Goal: Task Accomplishment & Management: Manage account settings

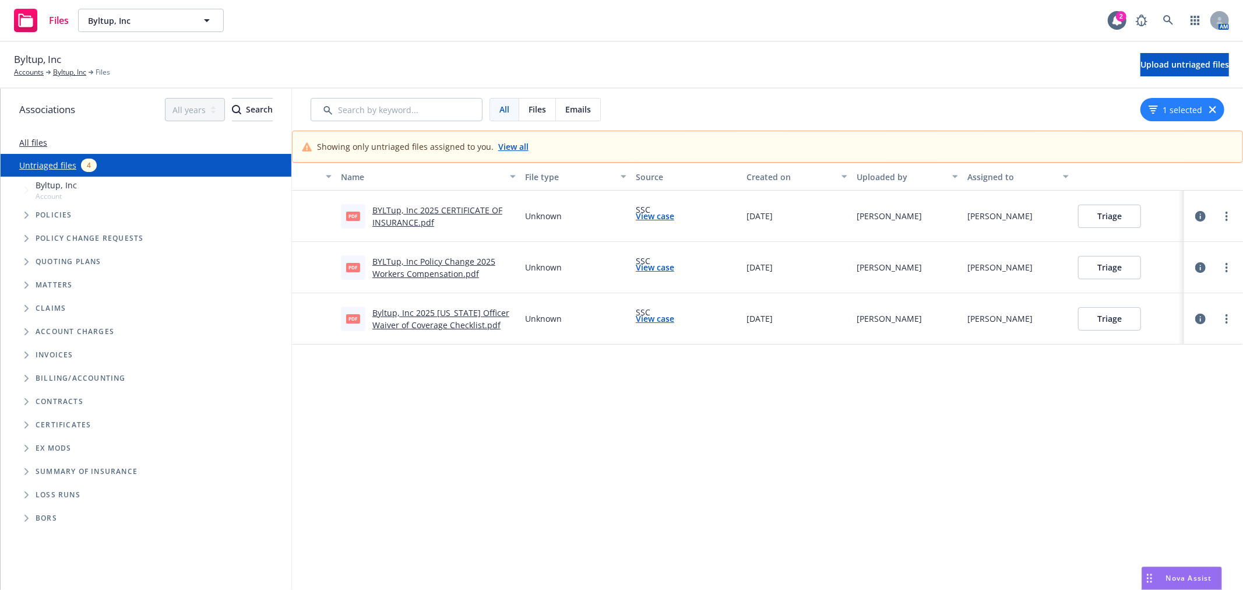
click at [1132, 319] on button "Triage" at bounding box center [1109, 318] width 63 height 23
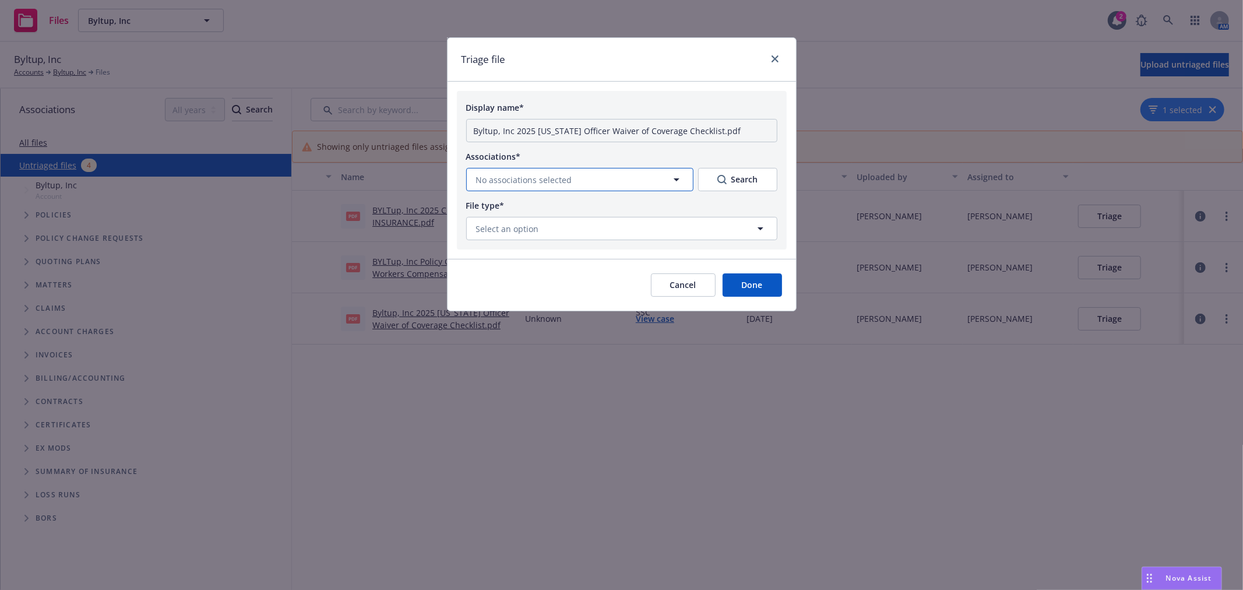
click at [674, 175] on icon "button" at bounding box center [677, 179] width 14 height 14
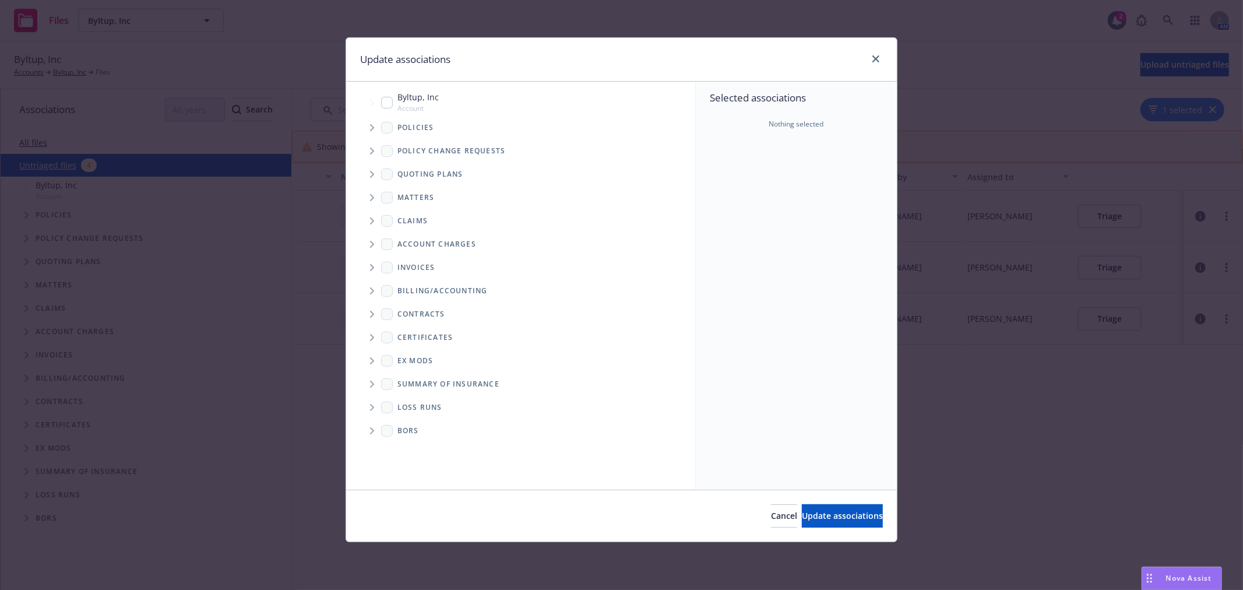
click at [373, 126] on icon "Tree Example" at bounding box center [372, 127] width 4 height 7
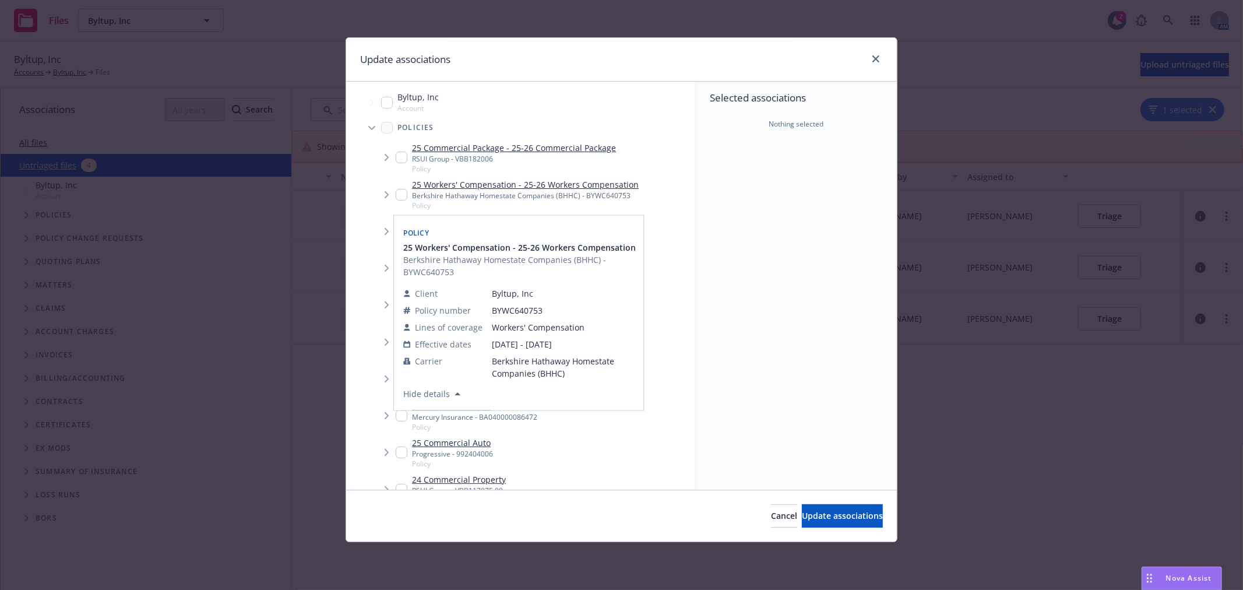
click at [402, 191] on input "Tree Example" at bounding box center [402, 195] width 12 height 12
checkbox input "true"
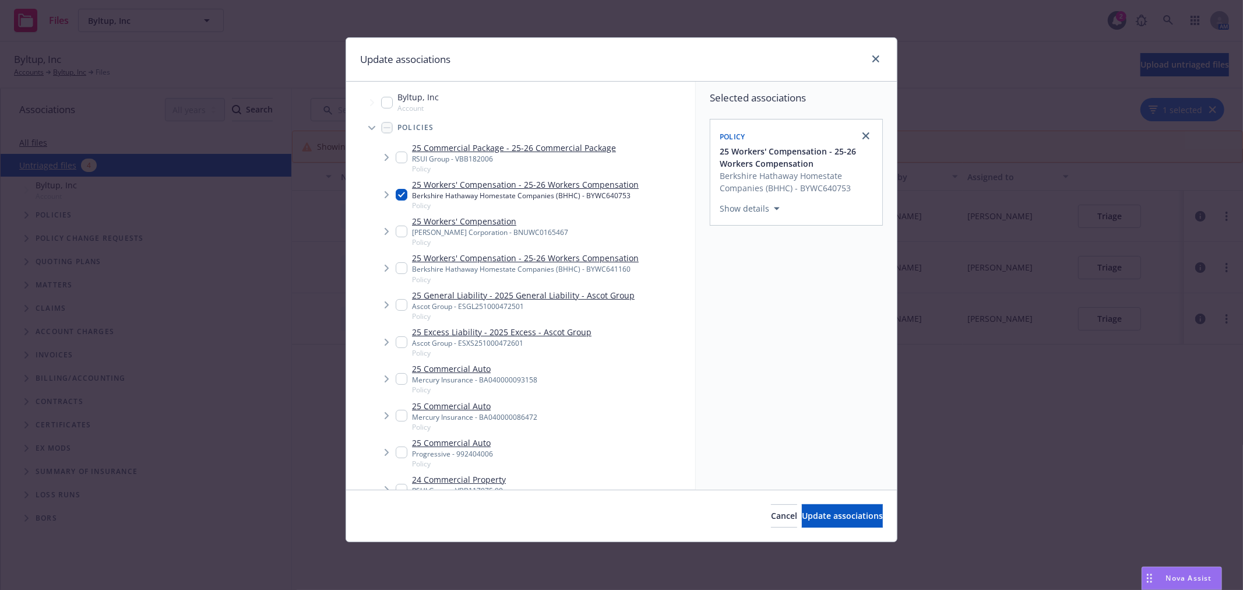
click at [883, 58] on div "Update associations" at bounding box center [621, 60] width 551 height 44
click at [873, 56] on icon "close" at bounding box center [875, 58] width 7 height 7
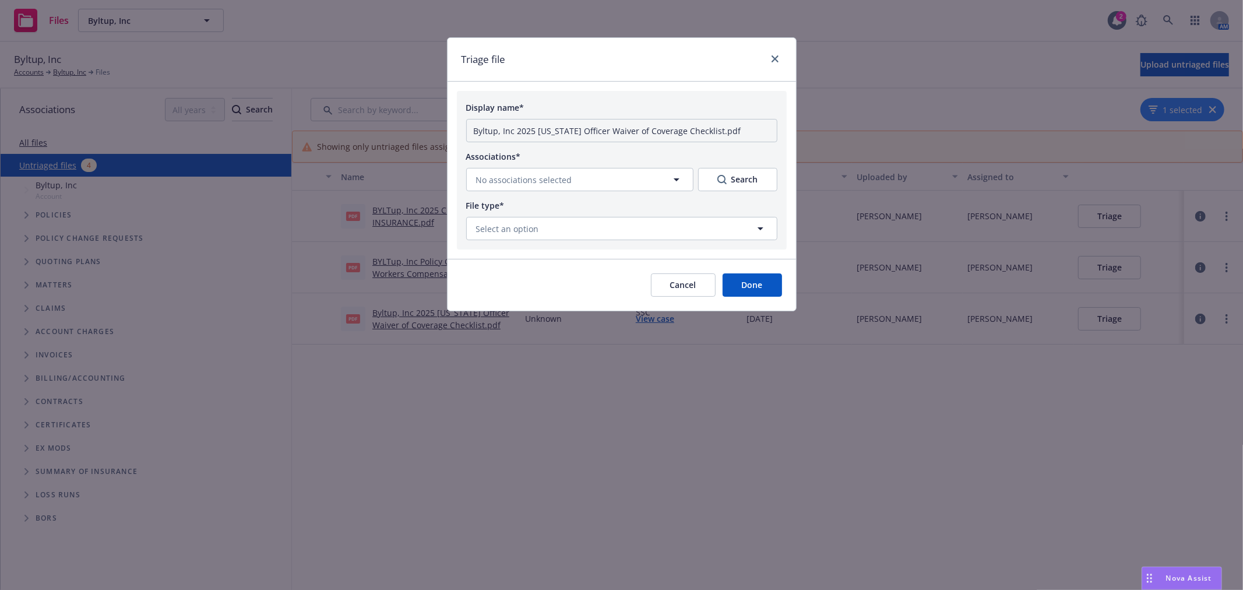
click at [686, 289] on button "Cancel" at bounding box center [683, 284] width 65 height 23
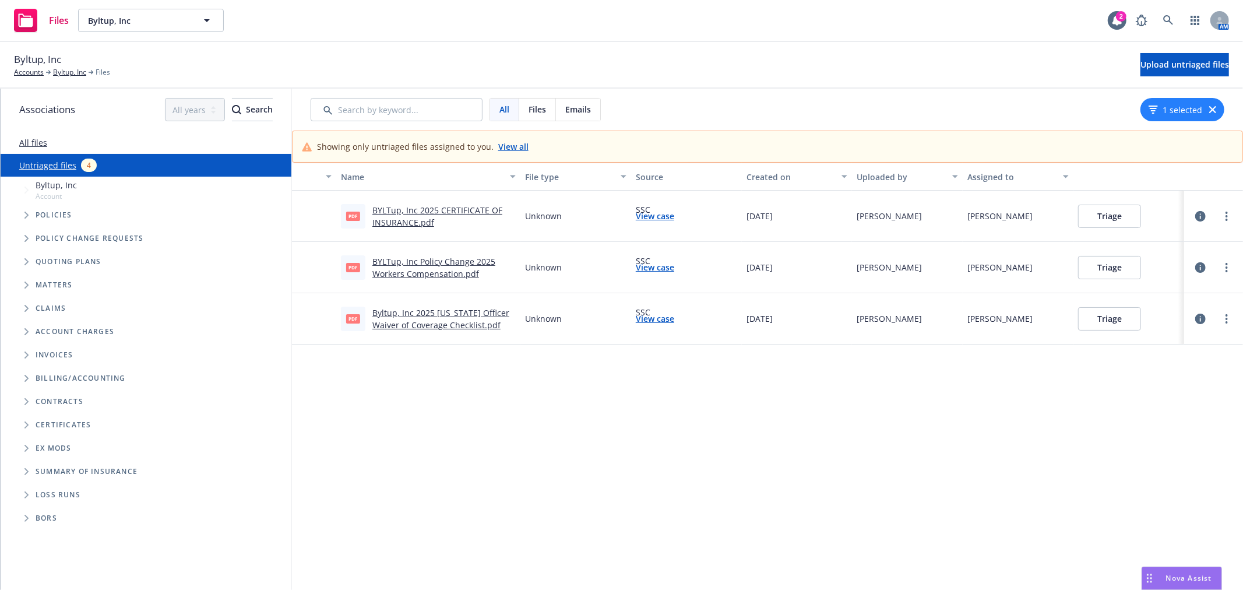
click at [420, 310] on link "Byltup, Inc 2025 [US_STATE] Officer Waiver of Coverage Checklist.pdf" at bounding box center [440, 318] width 137 height 23
click at [1125, 318] on button "Triage" at bounding box center [1109, 318] width 63 height 23
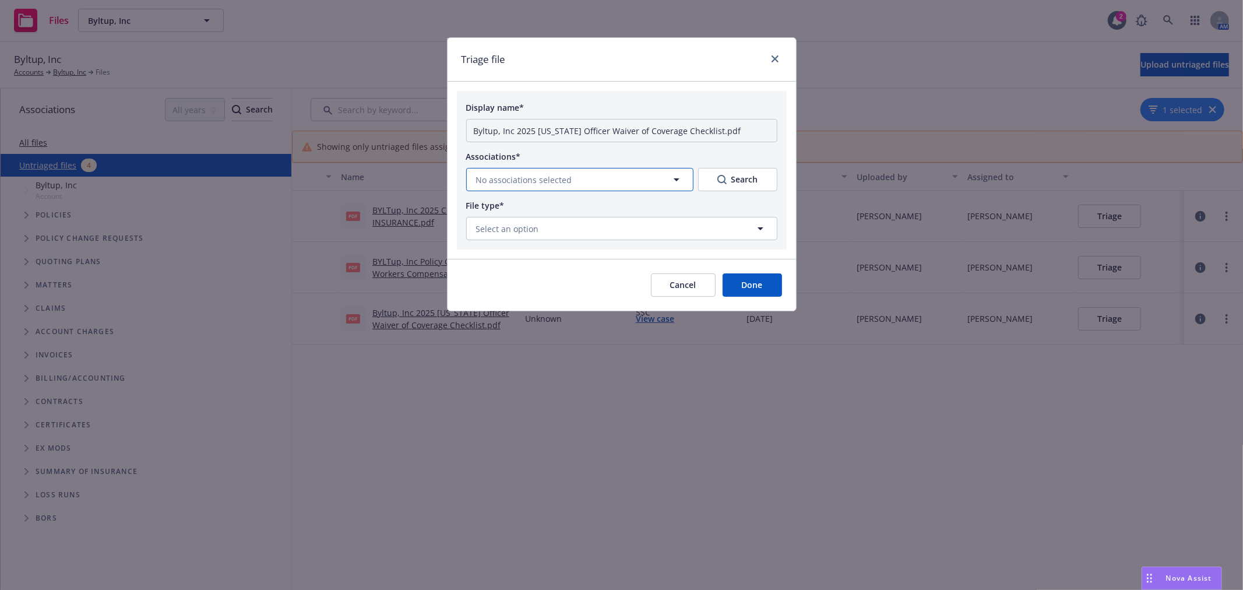
click at [684, 176] on button "No associations selected" at bounding box center [579, 179] width 227 height 23
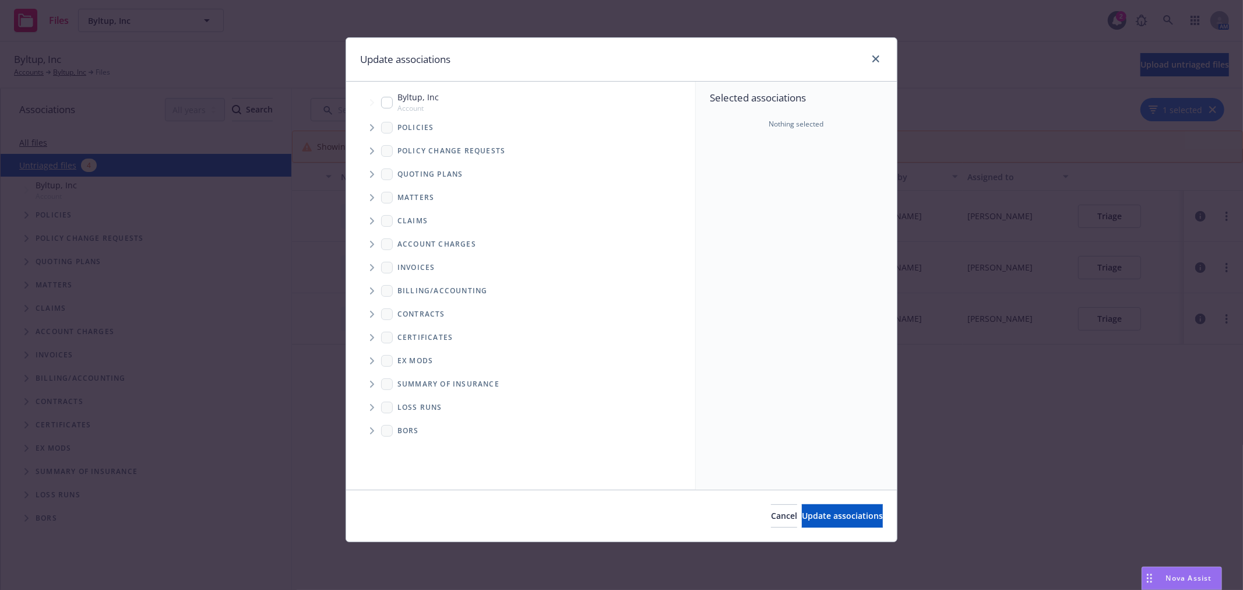
click at [370, 126] on icon "Tree Example" at bounding box center [372, 127] width 5 height 7
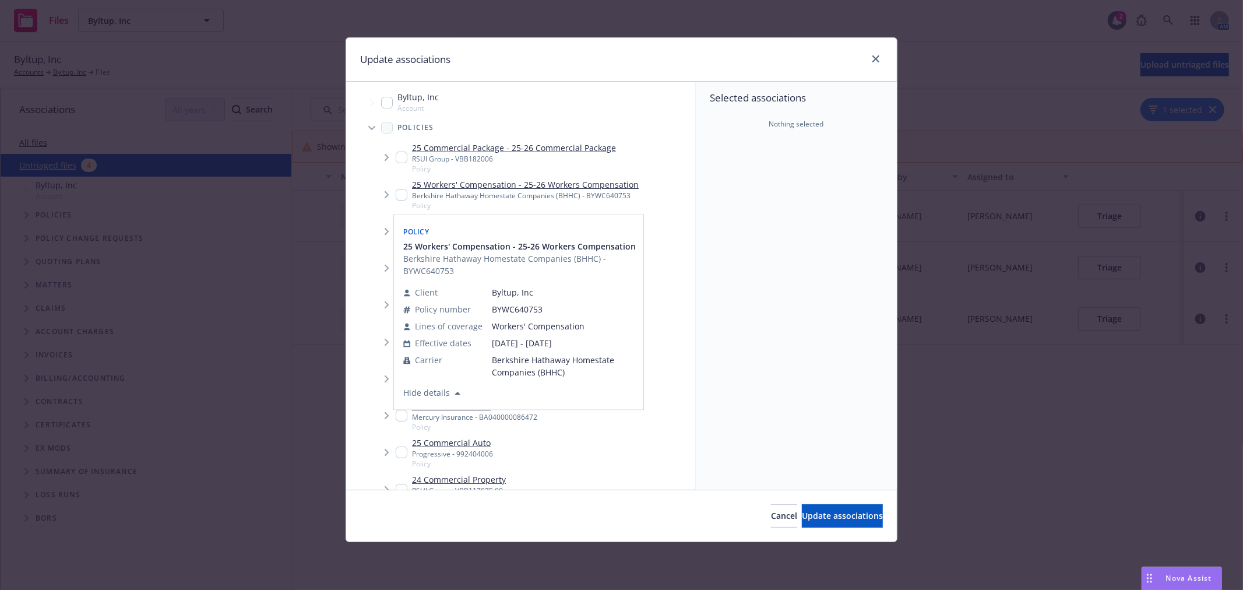
click at [403, 189] on input "Tree Example" at bounding box center [402, 195] width 12 height 12
checkbox input "true"
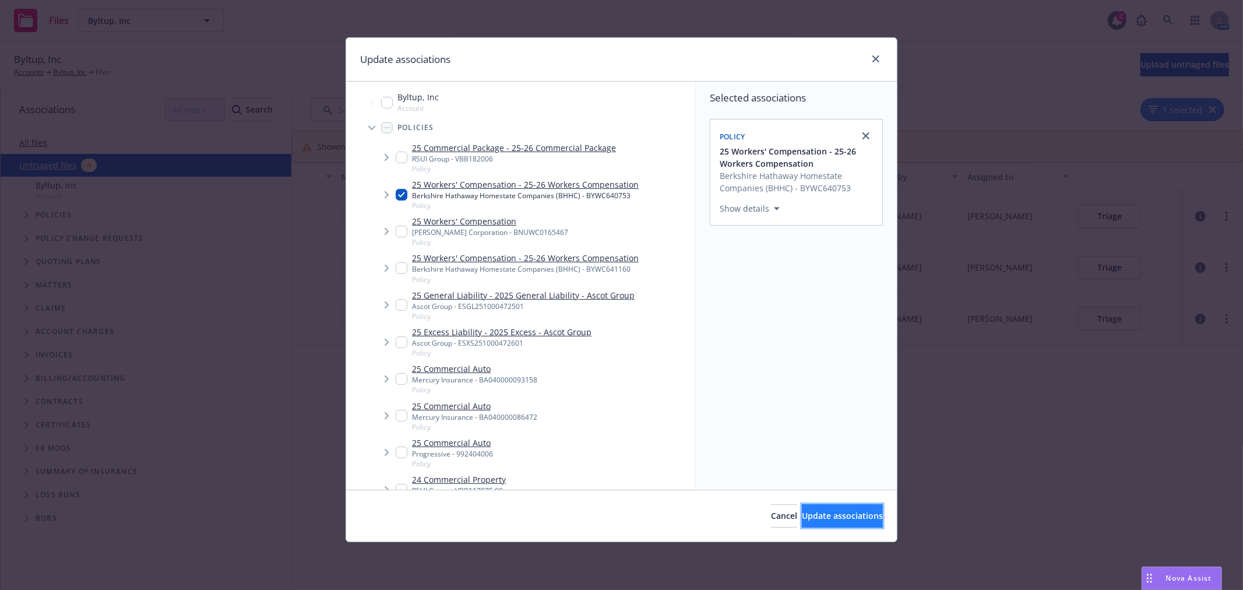
click at [826, 522] on button "Update associations" at bounding box center [842, 515] width 81 height 23
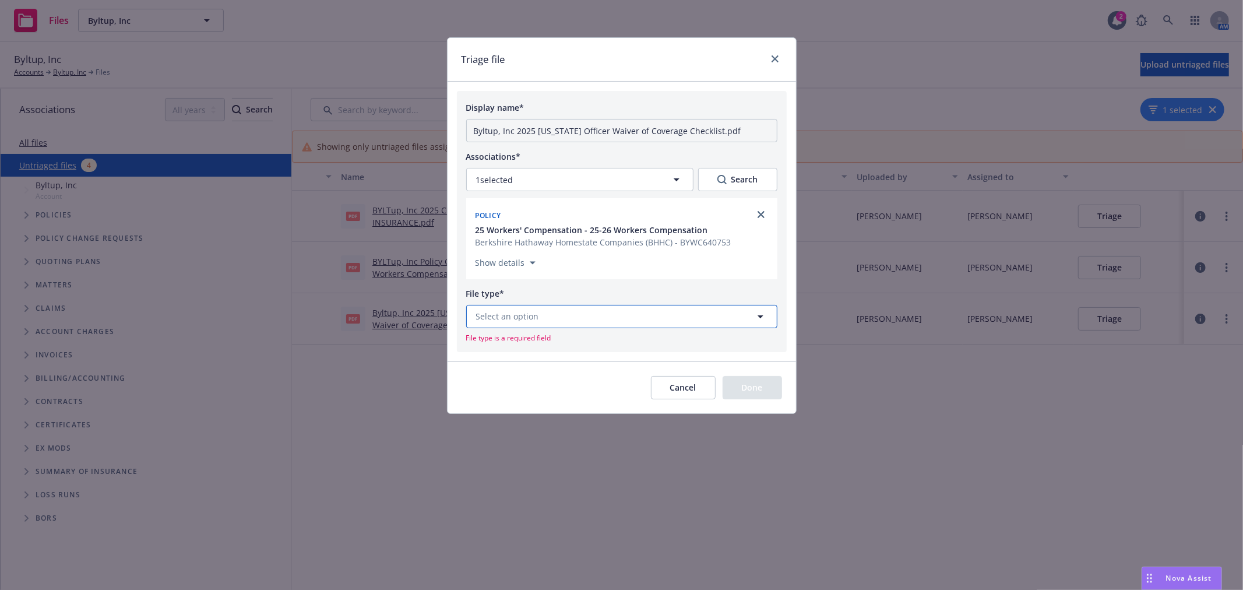
click at [575, 319] on button "Select an option" at bounding box center [621, 316] width 311 height 23
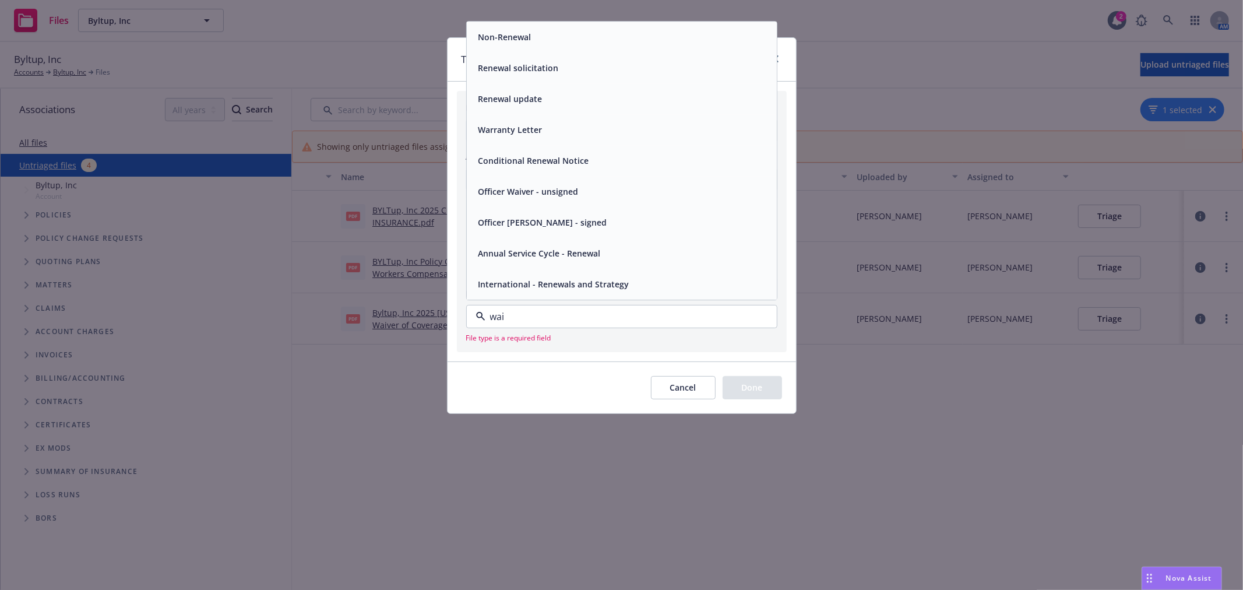
type input "waiv"
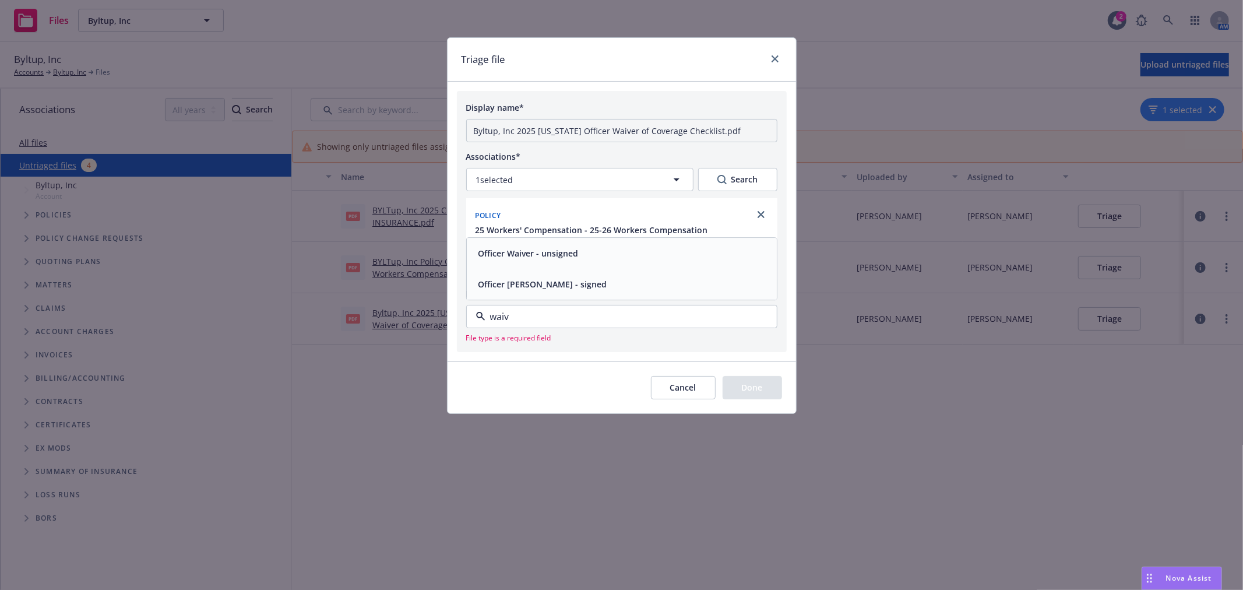
click at [578, 262] on div "Officer Waiver - unsigned" at bounding box center [527, 253] width 107 height 17
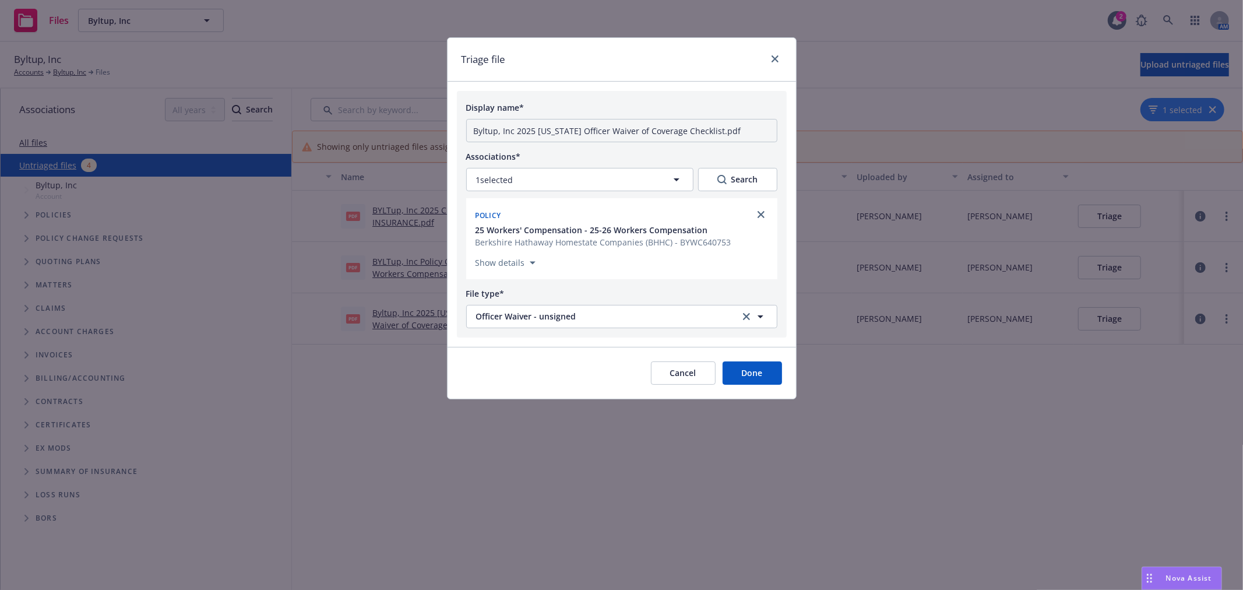
click at [751, 374] on button "Done" at bounding box center [752, 372] width 59 height 23
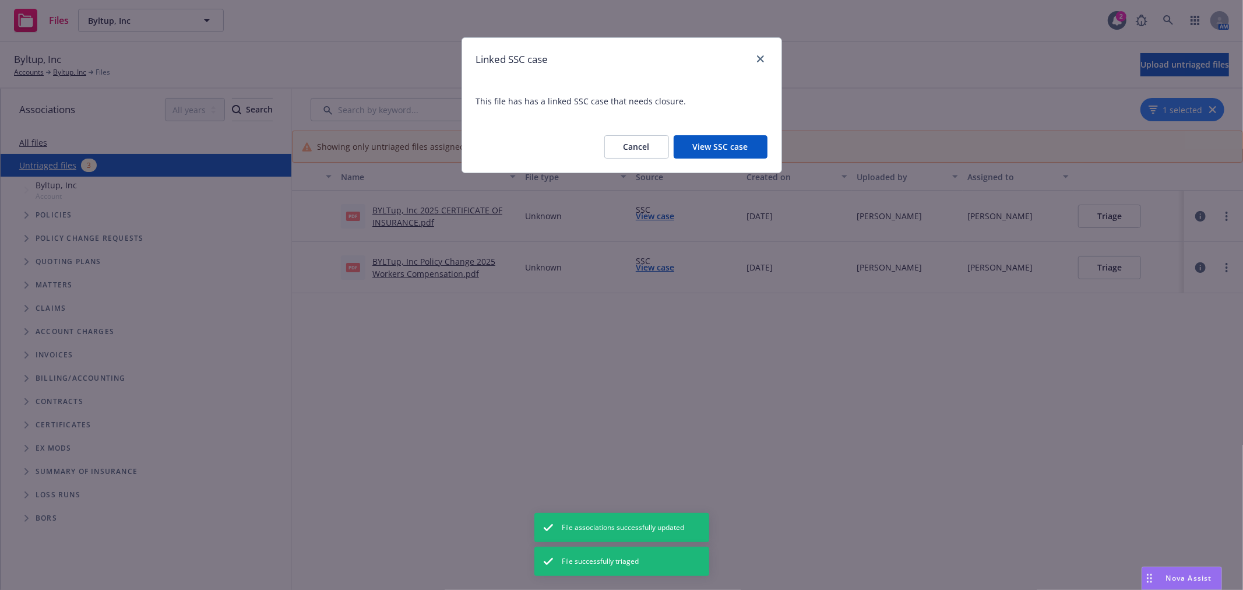
click at [746, 145] on button "View SSC case" at bounding box center [721, 146] width 94 height 23
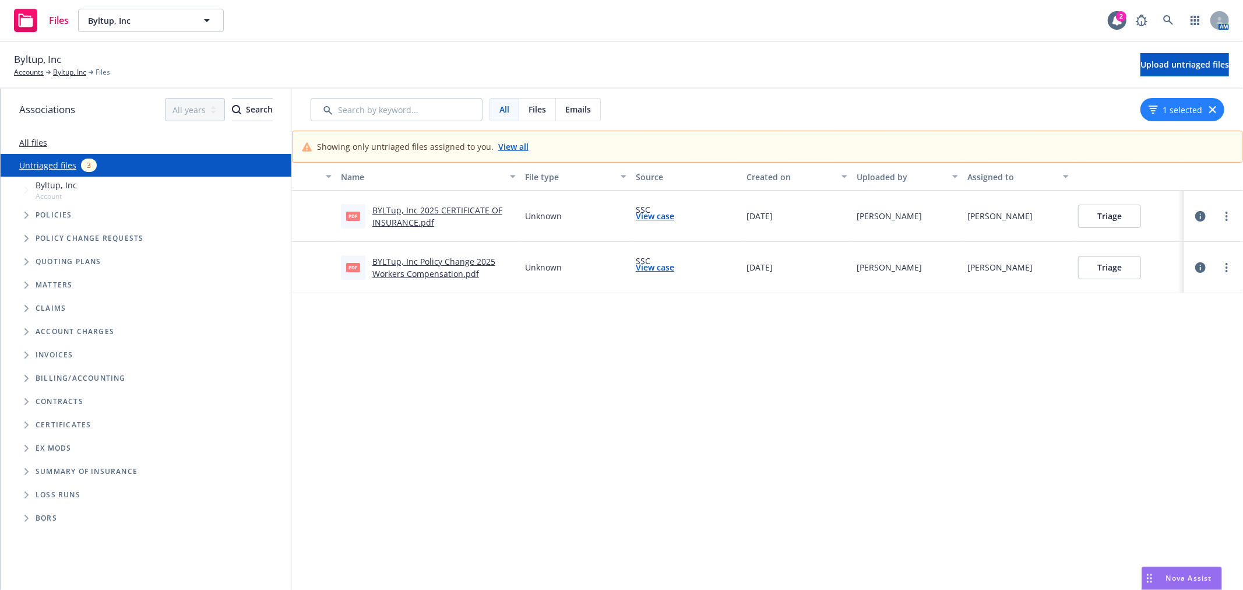
click at [434, 259] on link "BYLTup, Inc Policy Change 2025 Workers Compensation.pdf" at bounding box center [433, 267] width 123 height 23
click at [1109, 265] on button "Triage" at bounding box center [1109, 267] width 63 height 23
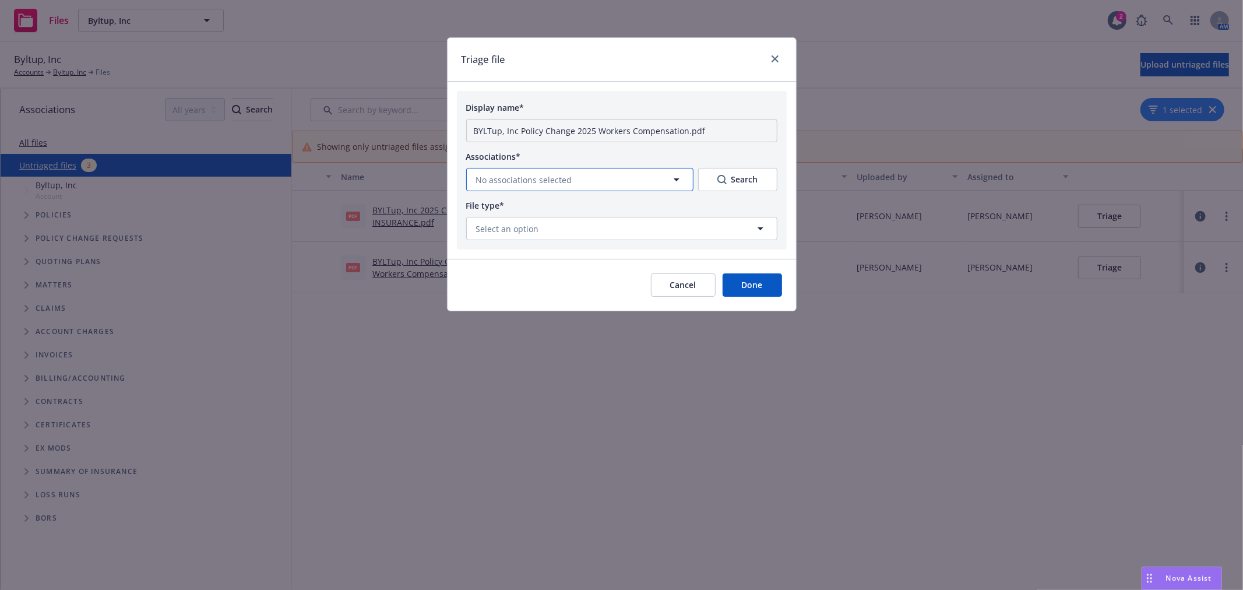
click at [677, 175] on icon "button" at bounding box center [677, 179] width 14 height 14
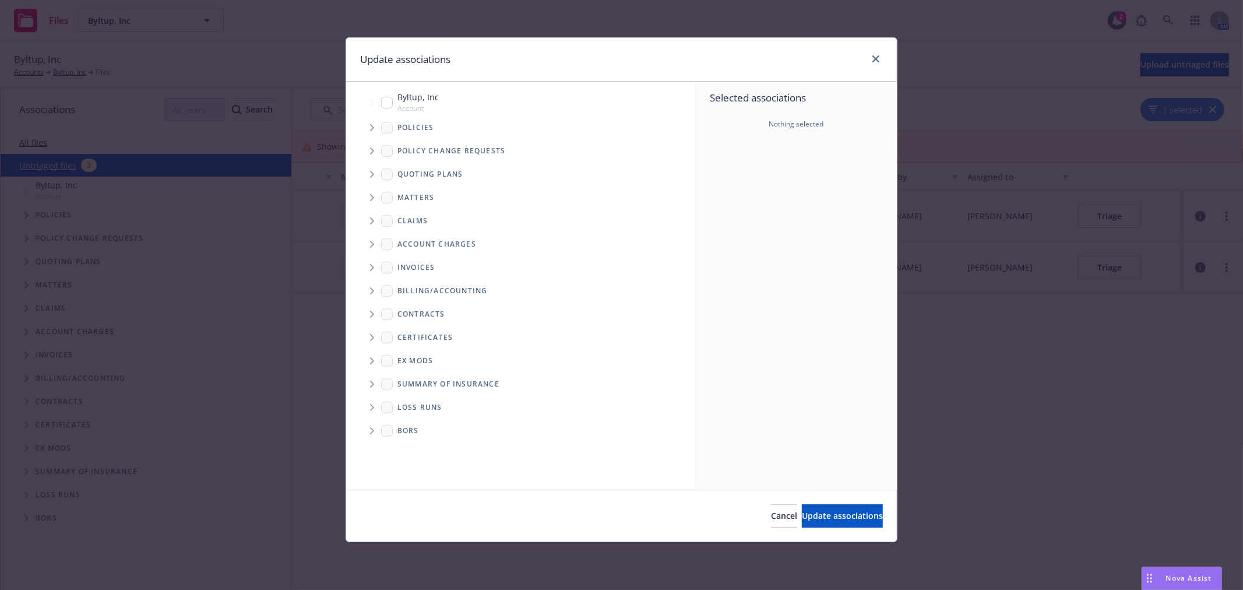
click at [373, 125] on icon "Tree Example" at bounding box center [372, 127] width 5 height 7
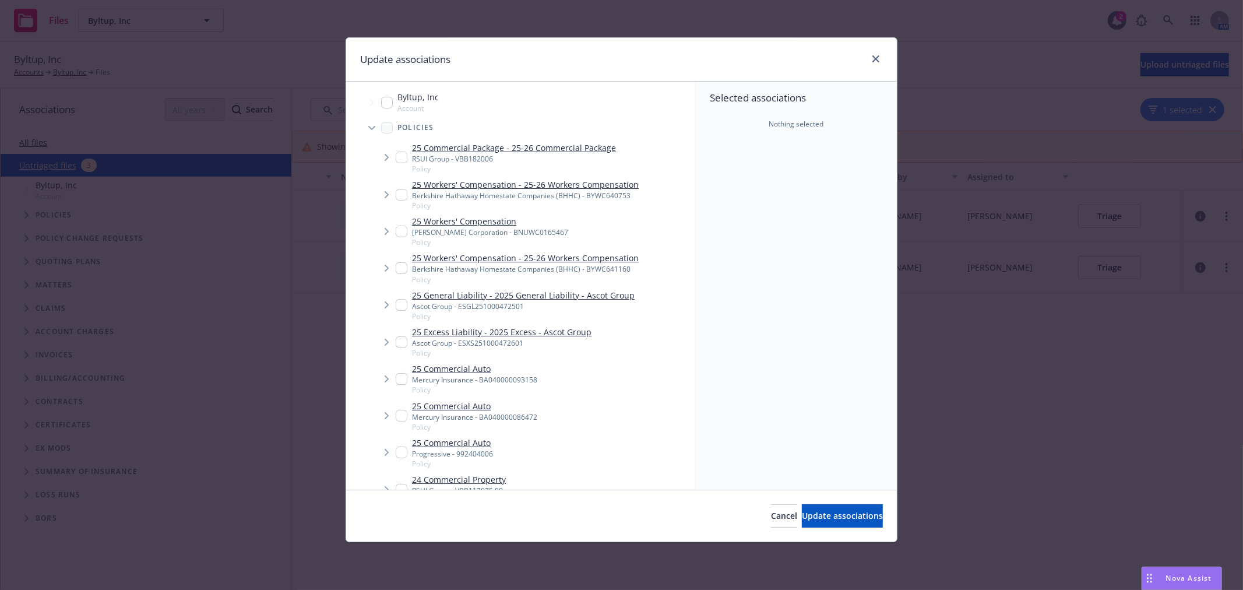
click at [399, 195] on input "Tree Example" at bounding box center [402, 195] width 12 height 12
checkbox input "true"
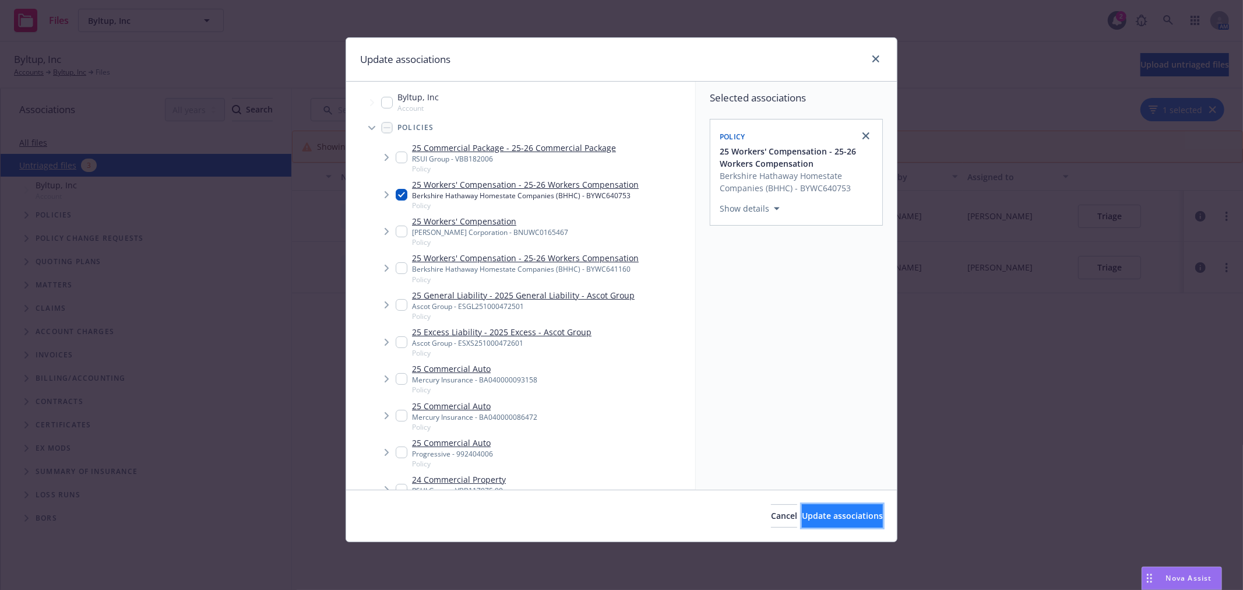
click at [808, 513] on span "Update associations" at bounding box center [842, 515] width 81 height 11
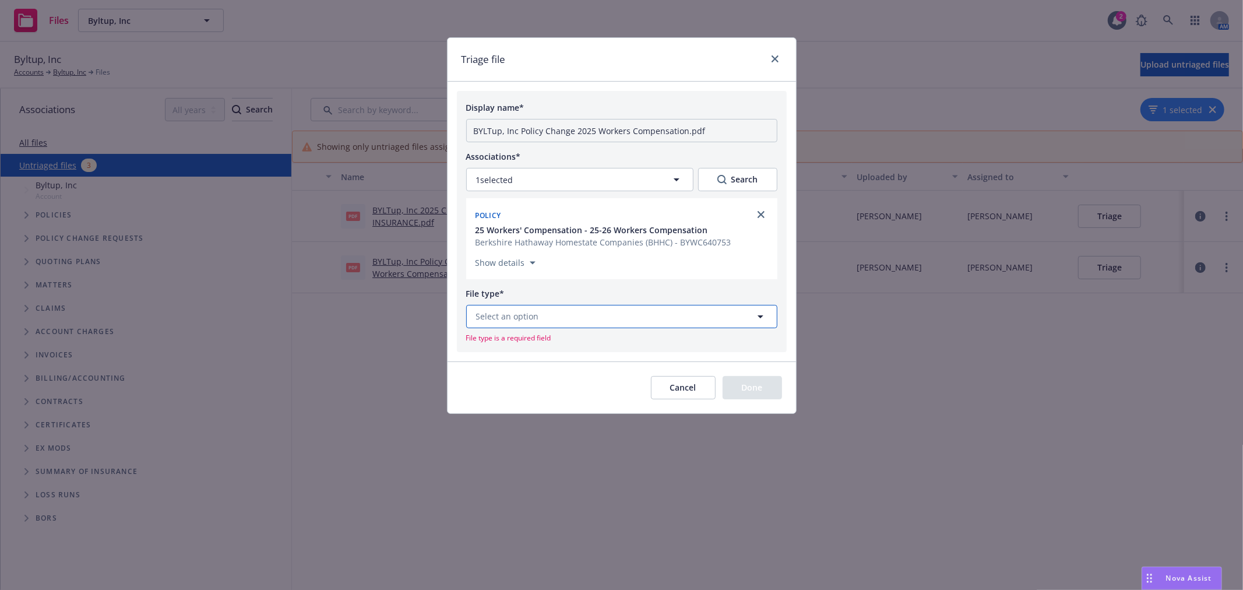
click at [539, 313] on button "Select an option" at bounding box center [621, 316] width 311 height 23
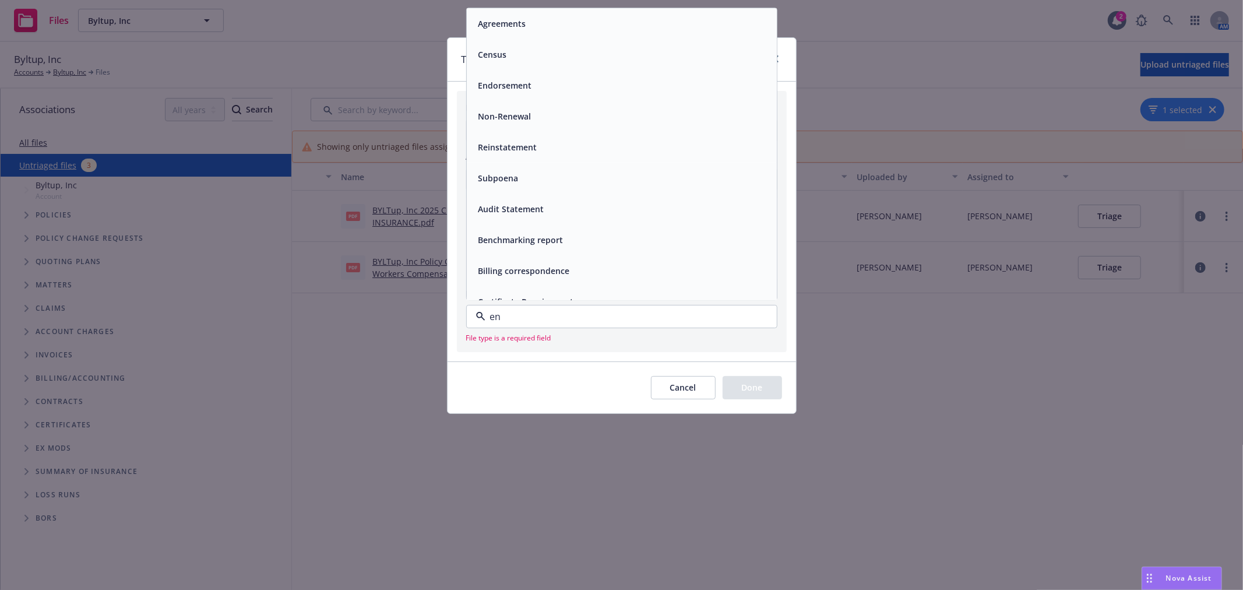
type input "end"
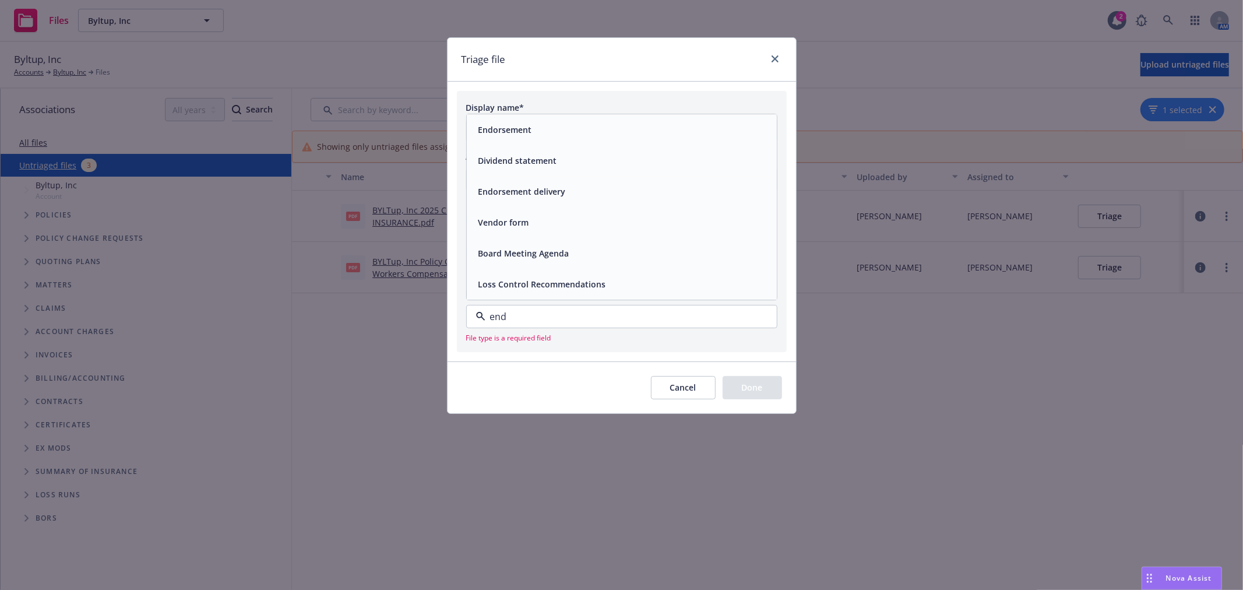
click at [596, 125] on div "Endorsement" at bounding box center [622, 129] width 296 height 17
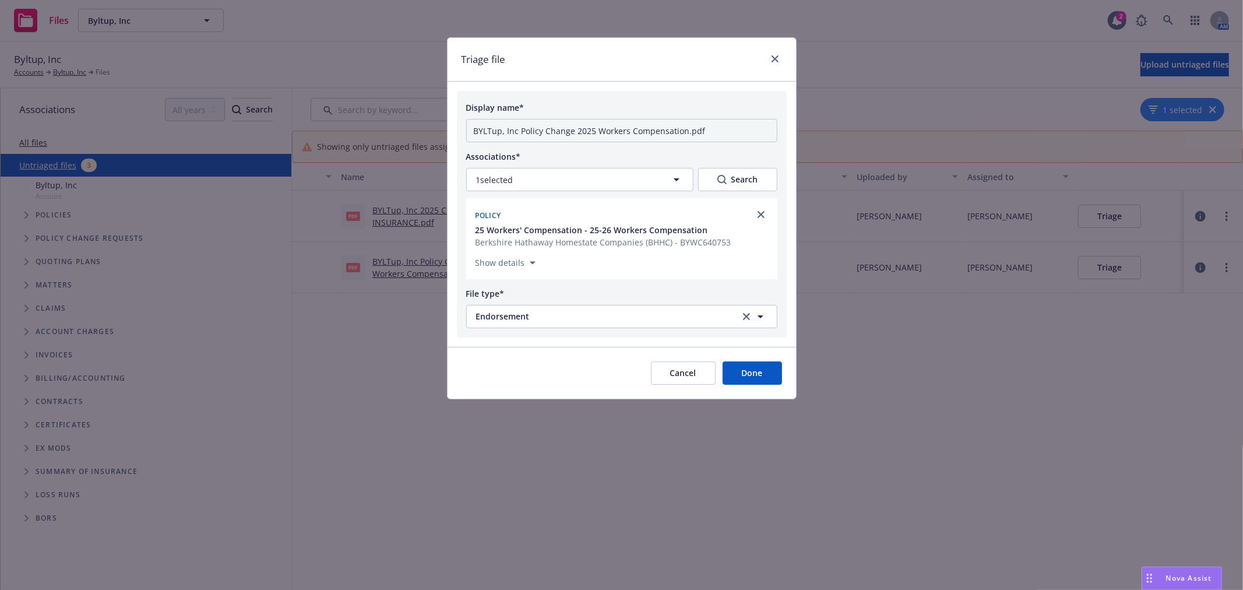
click at [746, 375] on button "Done" at bounding box center [752, 372] width 59 height 23
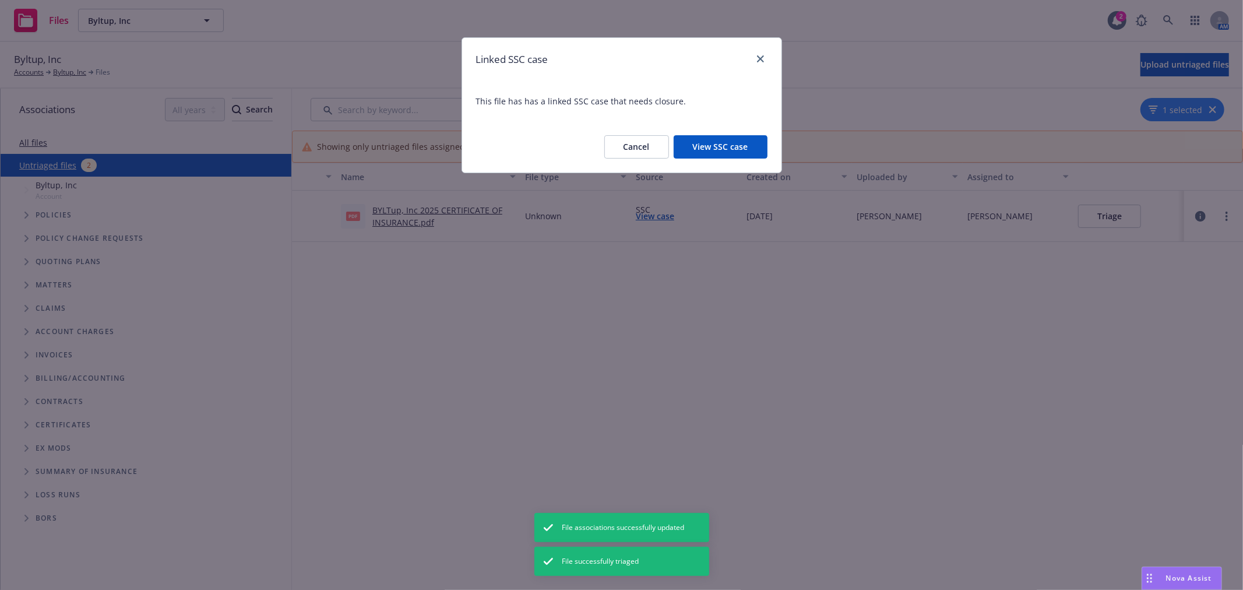
click at [726, 142] on button "View SSC case" at bounding box center [721, 146] width 94 height 23
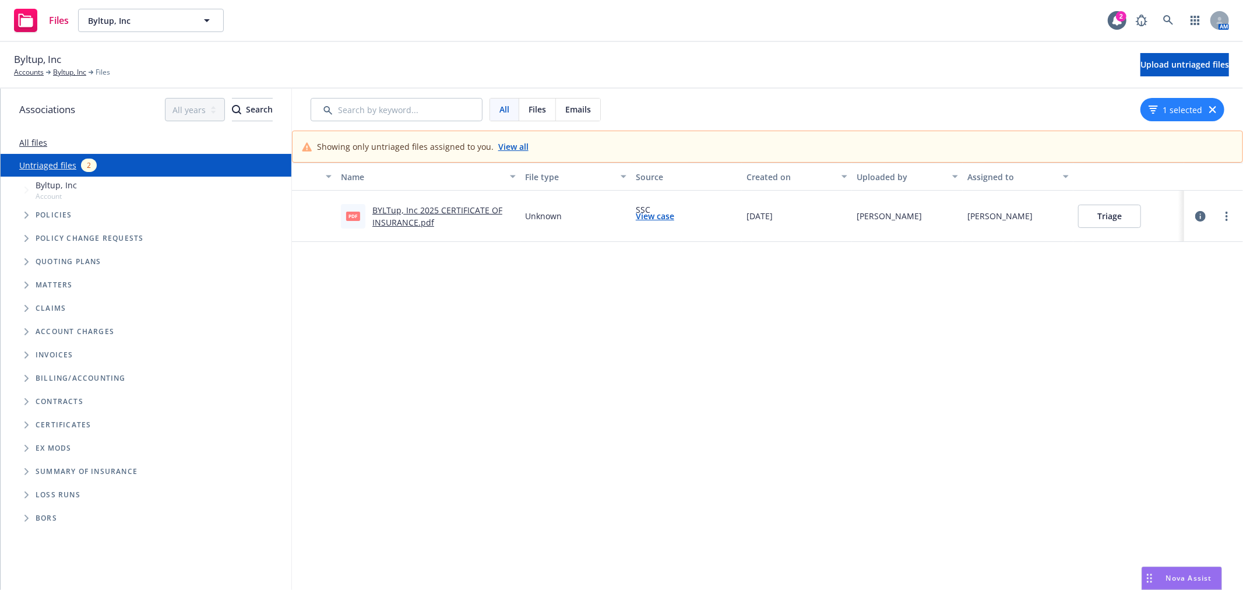
click at [435, 210] on link "BYLTup, Inc 2025 CERTIFICATE OF INSURANCE.pdf" at bounding box center [437, 216] width 130 height 23
click at [1095, 212] on button "Triage" at bounding box center [1109, 216] width 63 height 23
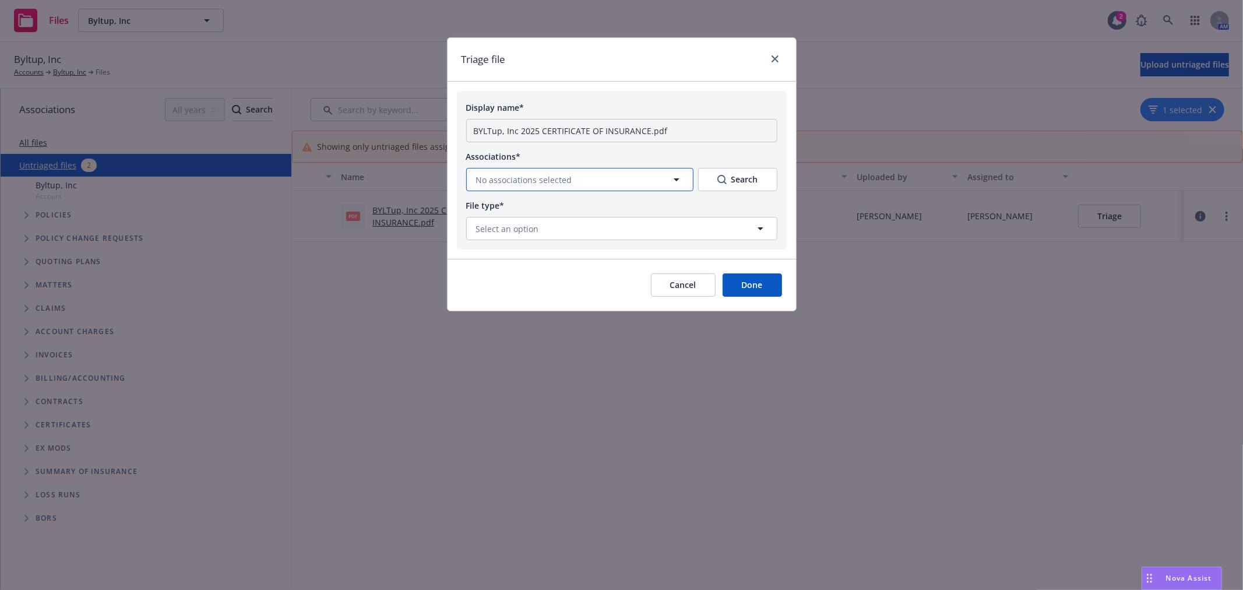
click at [681, 177] on icon "button" at bounding box center [677, 179] width 14 height 14
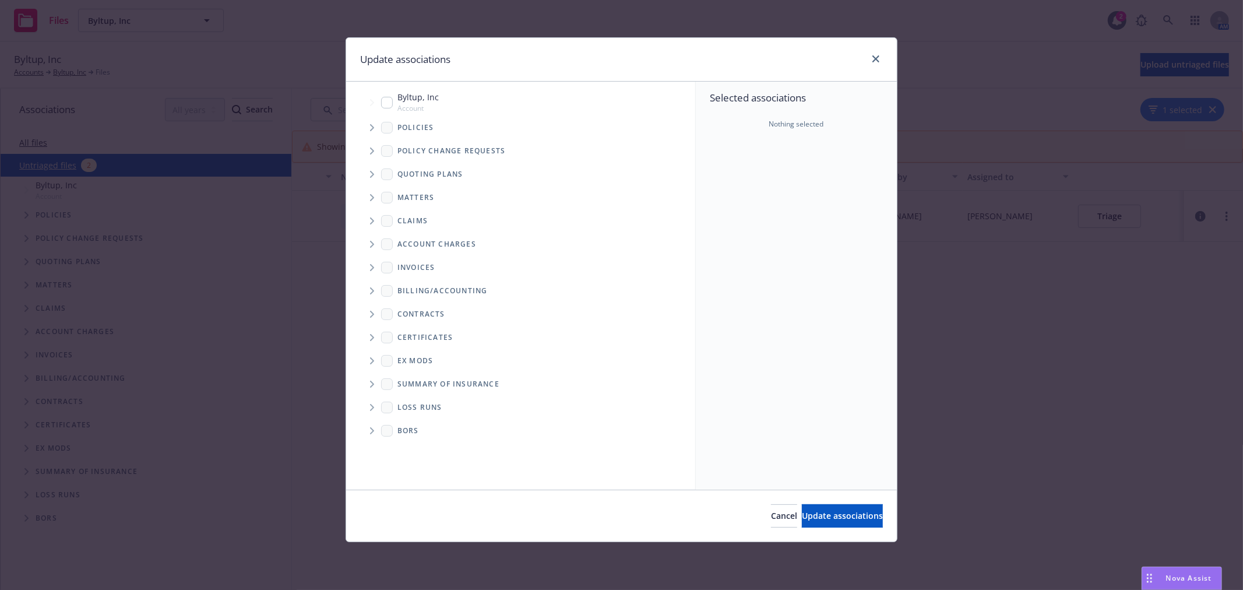
click at [373, 125] on icon "Tree Example" at bounding box center [372, 127] width 5 height 7
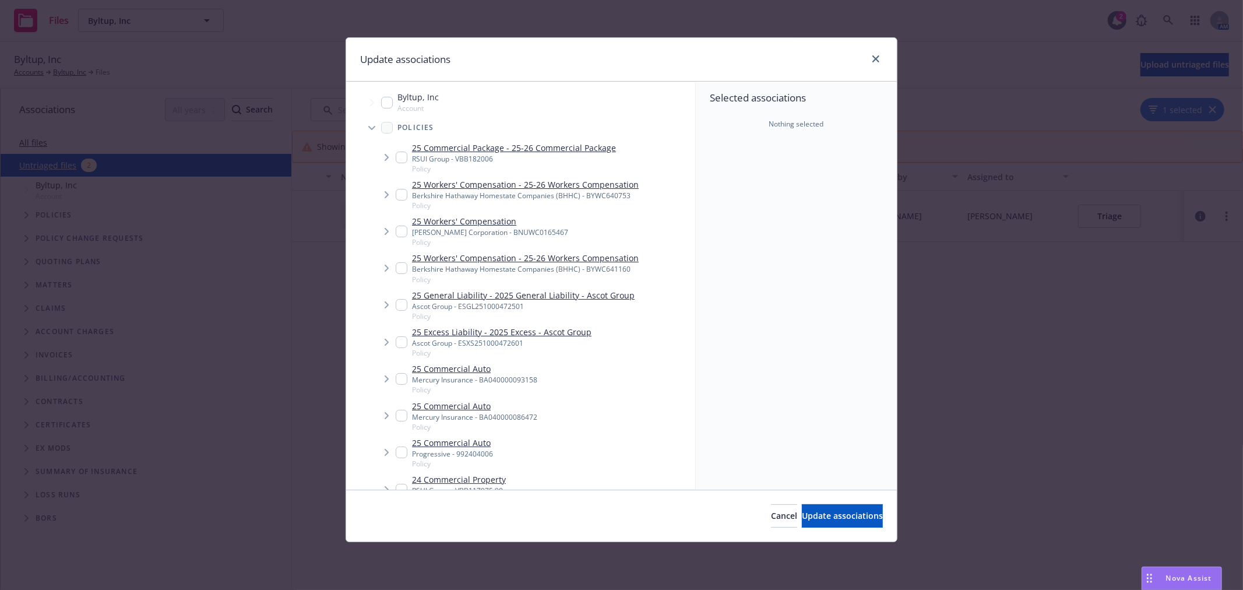
click at [394, 197] on span "Tree Example" at bounding box center [386, 194] width 19 height 19
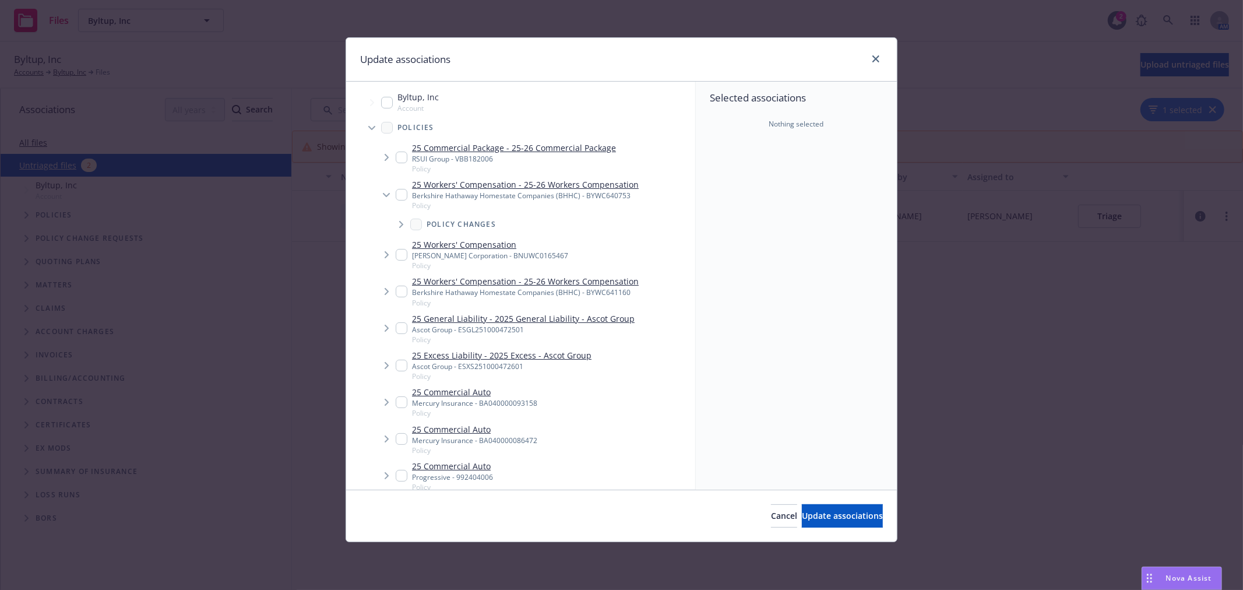
click at [403, 193] on input "Tree Example" at bounding box center [402, 195] width 12 height 12
checkbox input "true"
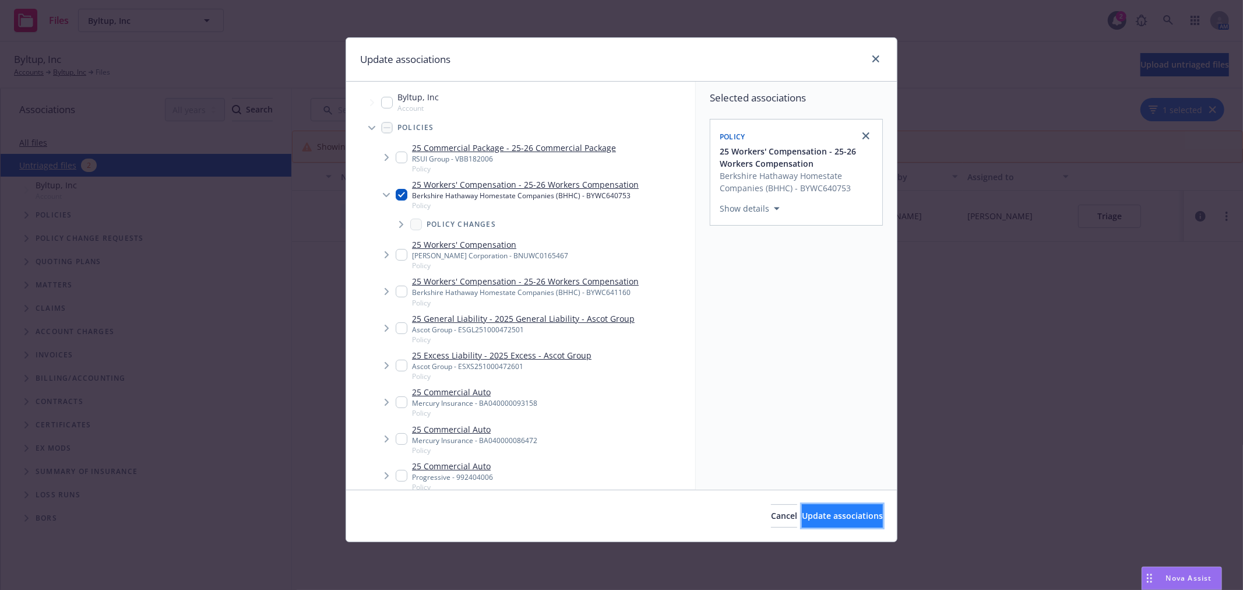
click at [840, 514] on span "Update associations" at bounding box center [842, 515] width 81 height 11
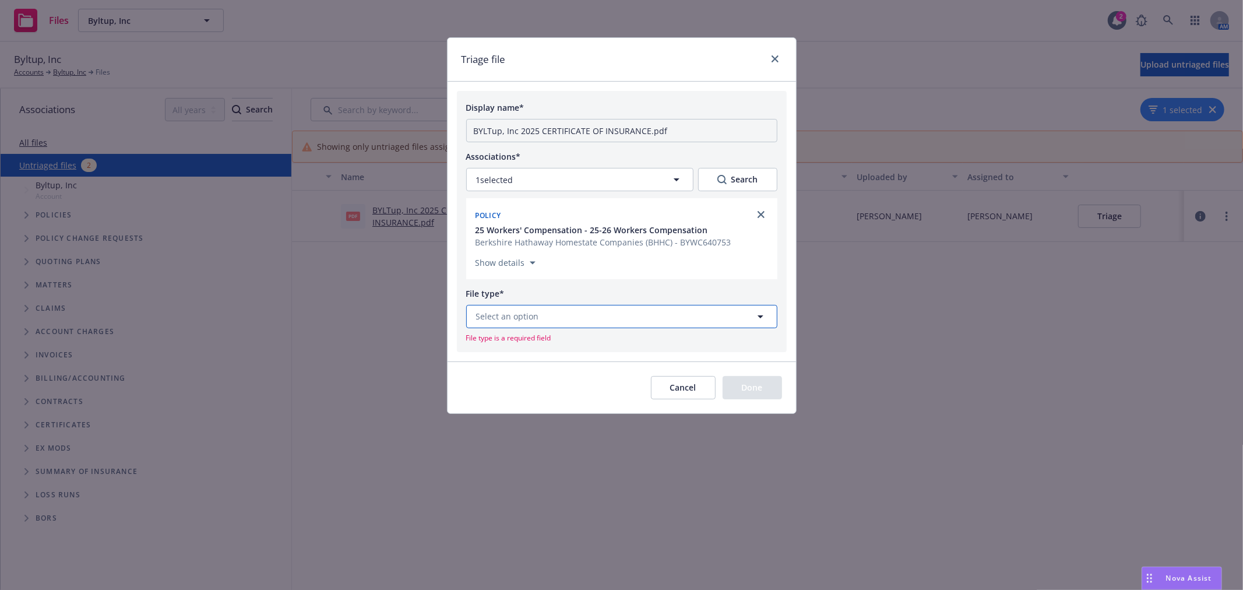
click at [575, 317] on button "Select an option" at bounding box center [621, 316] width 311 height 23
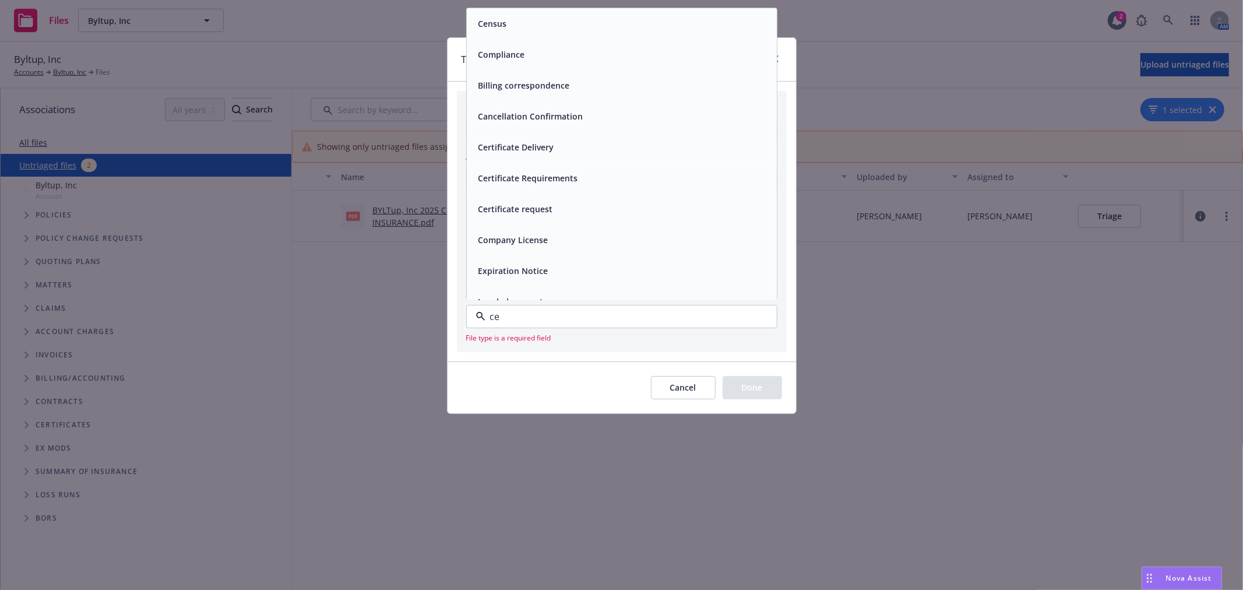
type input "cer"
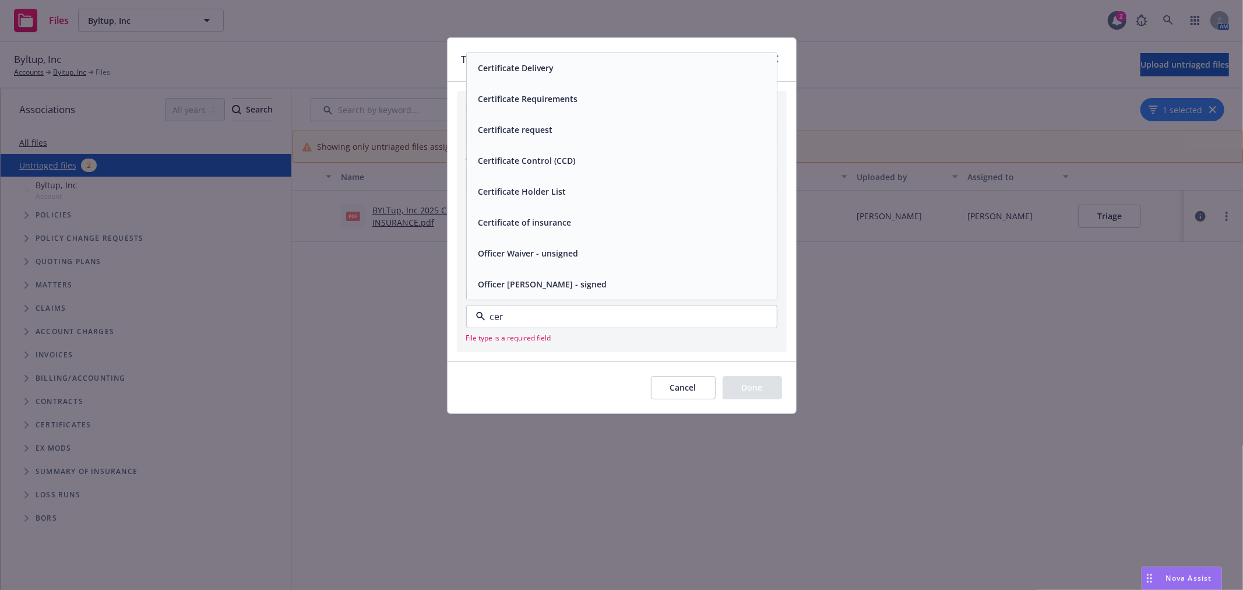
click at [619, 223] on div "Certificate of insurance" at bounding box center [622, 222] width 296 height 17
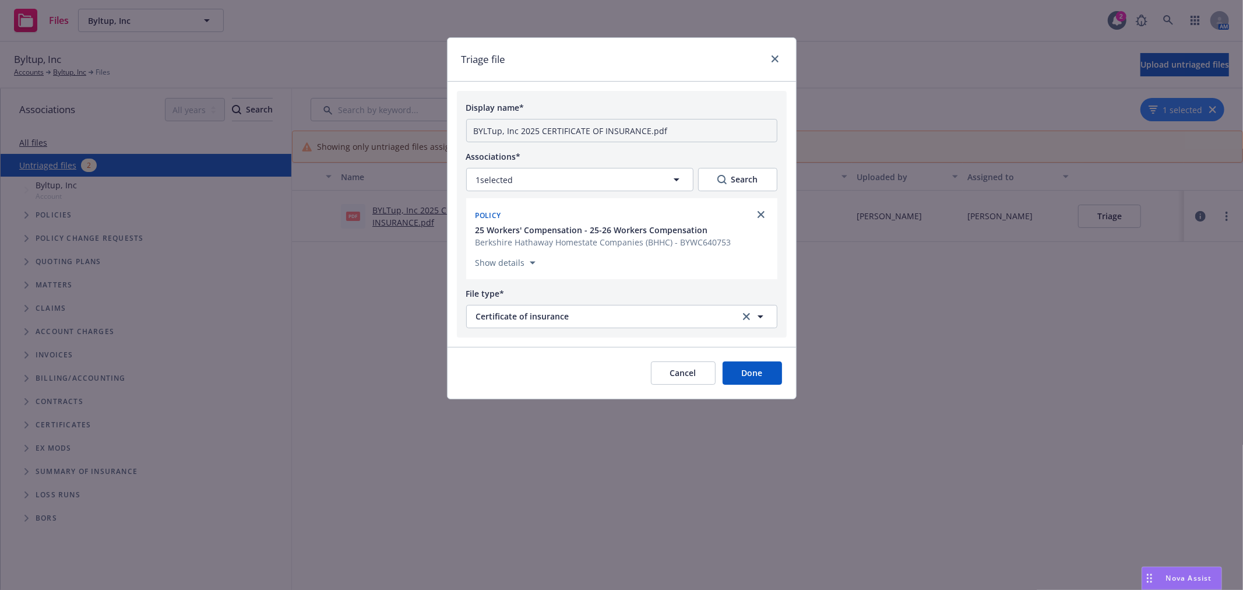
click at [754, 369] on button "Done" at bounding box center [752, 372] width 59 height 23
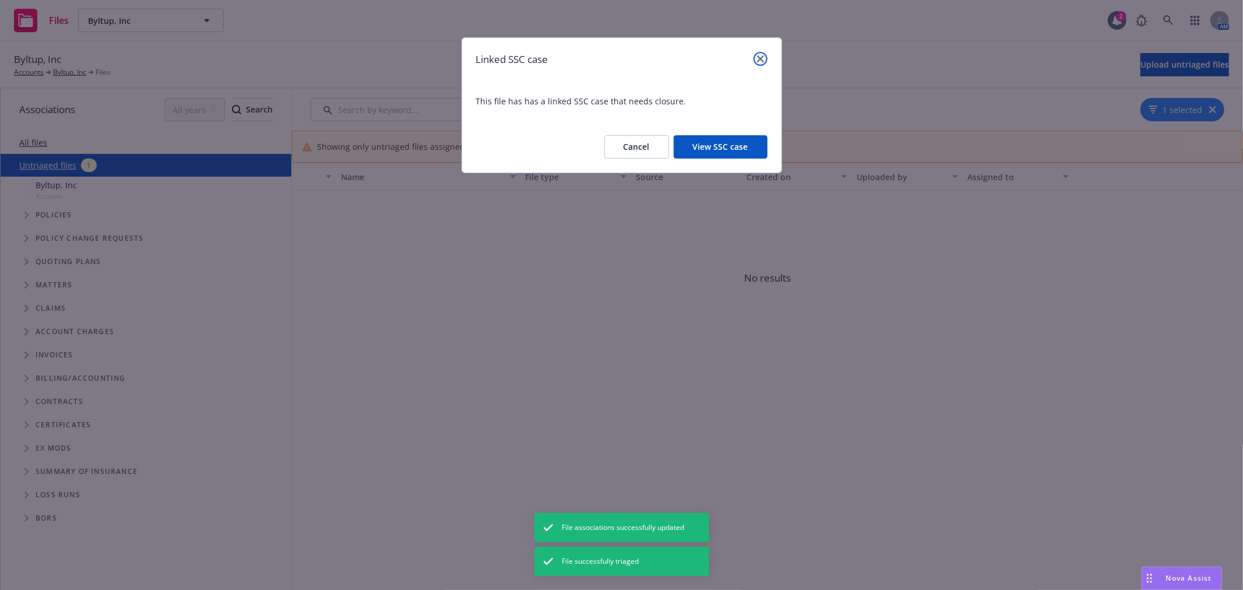
click at [758, 57] on icon "close" at bounding box center [760, 58] width 7 height 7
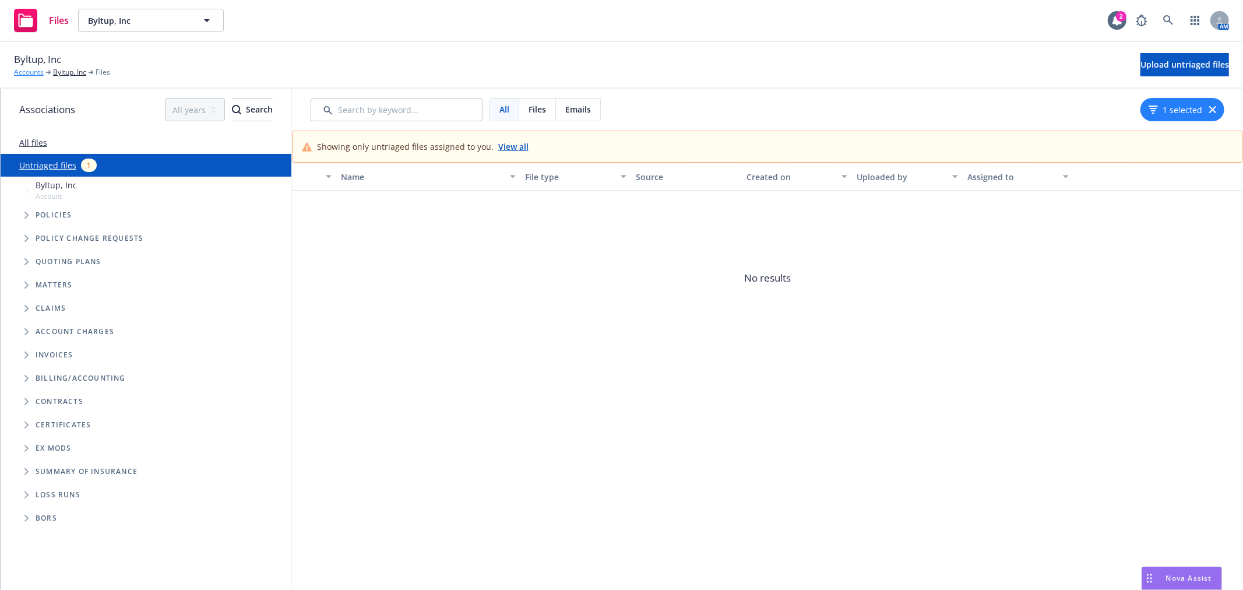
click at [31, 70] on link "Accounts" at bounding box center [29, 72] width 30 height 10
